Goal: Find specific page/section: Find specific page/section

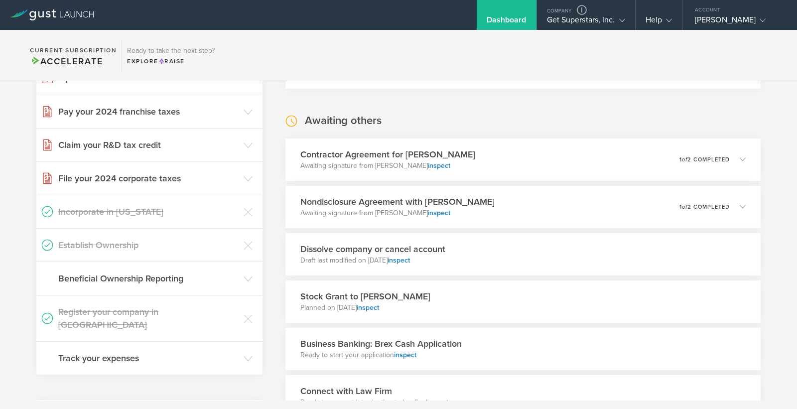
scroll to position [249, 0]
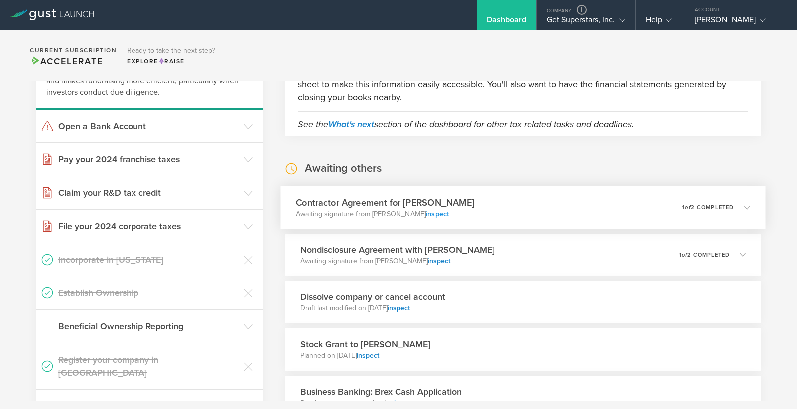
click at [449, 215] on link "inspect" at bounding box center [437, 213] width 23 height 8
